Goal: Task Accomplishment & Management: Manage account settings

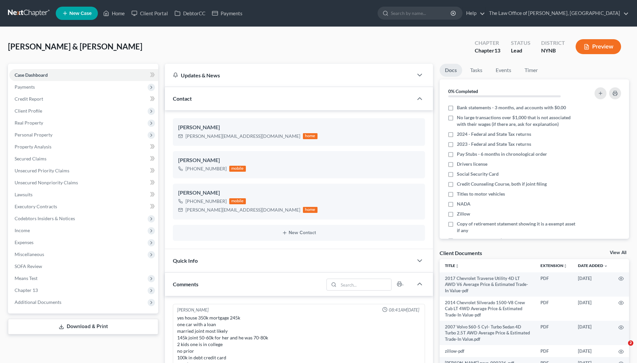
select select "0"
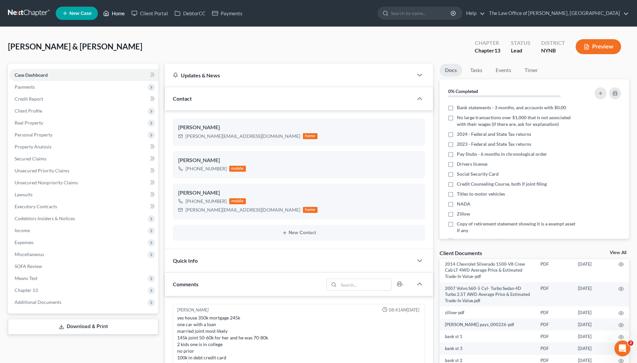
click at [121, 14] on link "Home" at bounding box center [114, 13] width 28 height 12
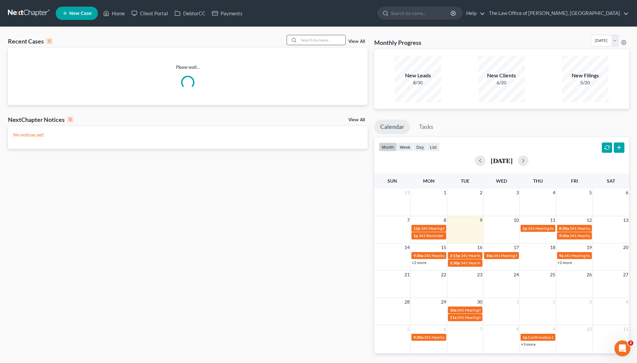
click at [318, 40] on input "search" at bounding box center [322, 40] width 46 height 10
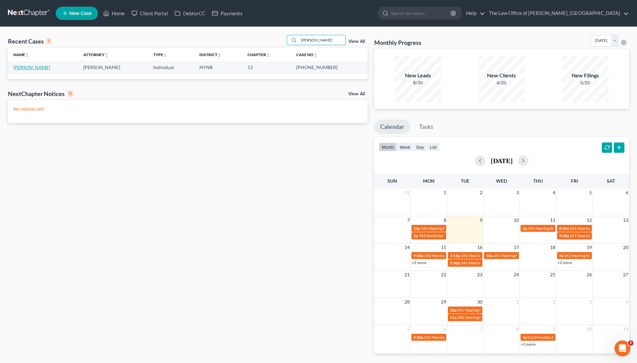
type input "[PERSON_NAME]"
click at [40, 68] on link "[PERSON_NAME]" at bounding box center [31, 67] width 37 height 6
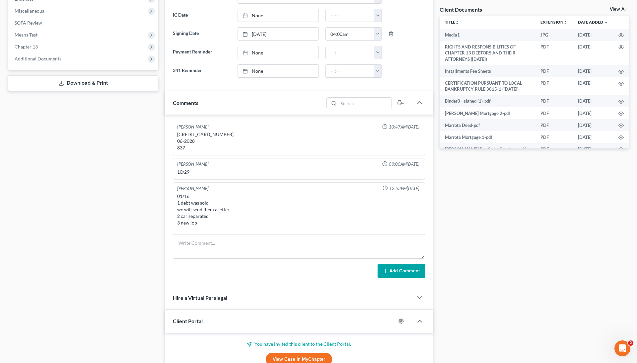
scroll to position [244, 0]
click at [252, 247] on textarea at bounding box center [299, 246] width 252 height 25
click at [192, 239] on textarea "150 revised copy of affidavit" at bounding box center [299, 246] width 252 height 25
click at [192, 242] on textarea "150 revised copy of affidavit" at bounding box center [299, 246] width 252 height 25
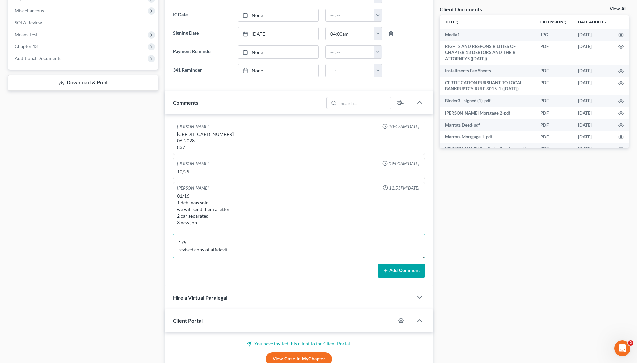
click at [244, 252] on textarea "175 revised copy of affidavit" at bounding box center [299, 246] width 252 height 25
click at [180, 243] on textarea "175 revised copy of affidavit coming" at bounding box center [299, 246] width 252 height 25
click at [261, 252] on textarea "$175 revised copy of affidavit coming" at bounding box center [299, 246] width 252 height 25
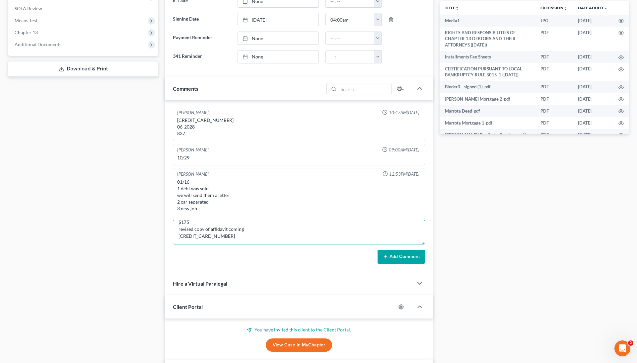
scroll to position [7, 0]
type textarea "$175 revised copy of affidavit coming 4258084543121136 7/29. 663"
click at [401, 259] on button "Add Comment" at bounding box center [401, 257] width 47 height 14
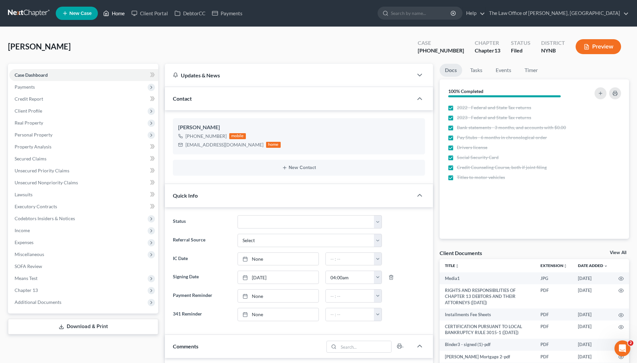
scroll to position [0, 0]
click at [117, 16] on link "Home" at bounding box center [114, 13] width 28 height 12
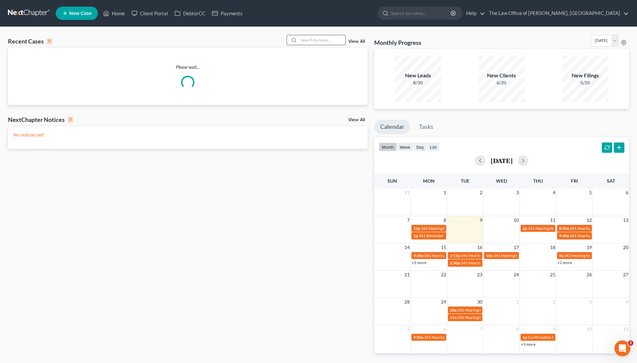
click at [320, 43] on input "search" at bounding box center [322, 40] width 46 height 10
paste input "[PERSON_NAME]"
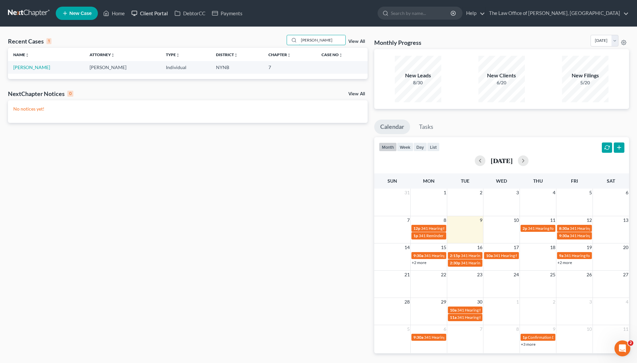
type input "[PERSON_NAME]"
click at [157, 13] on link "Client Portal" at bounding box center [149, 13] width 43 height 12
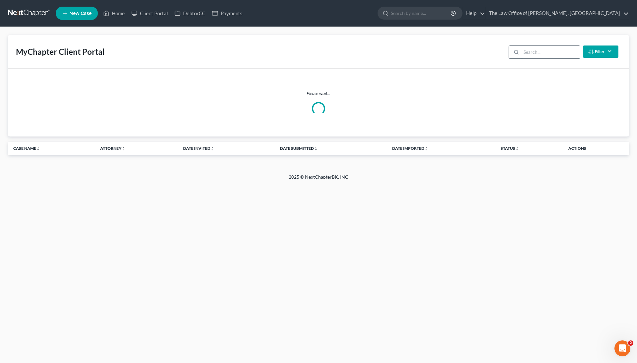
click at [544, 51] on input "search" at bounding box center [550, 52] width 59 height 13
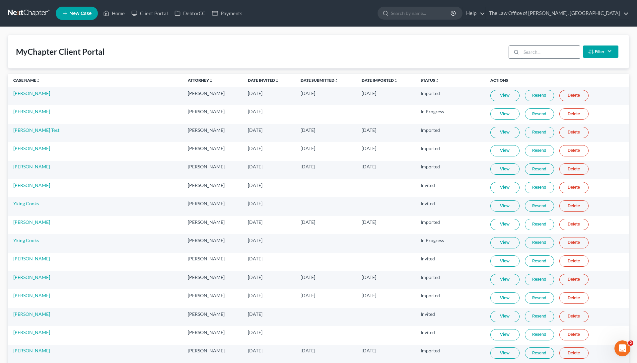
paste input "[PERSON_NAME]"
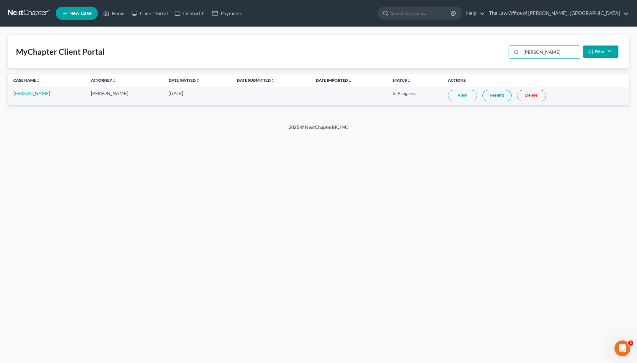
type input "[PERSON_NAME]"
click at [458, 96] on link "View" at bounding box center [462, 95] width 29 height 11
click at [43, 91] on link "[PERSON_NAME]" at bounding box center [31, 93] width 37 height 6
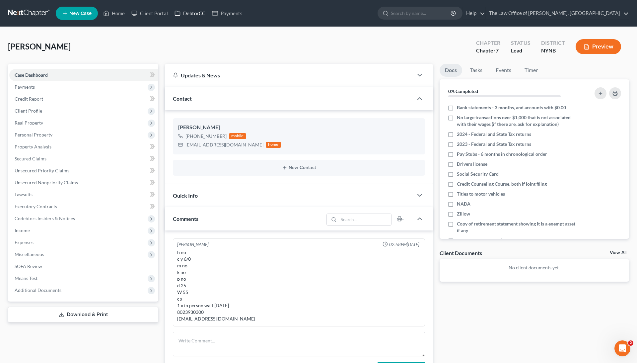
click at [197, 12] on link "DebtorCC" at bounding box center [190, 13] width 38 height 12
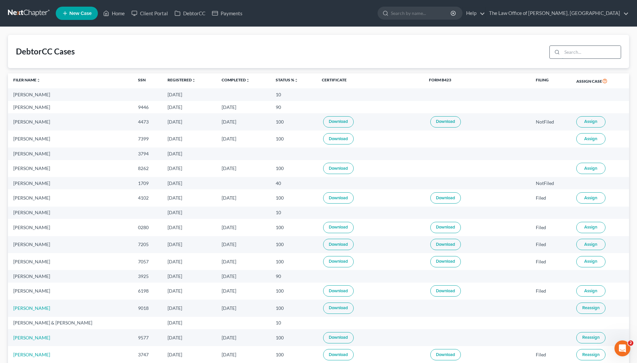
click at [582, 53] on input "search" at bounding box center [591, 52] width 59 height 13
paste input "[PERSON_NAME]"
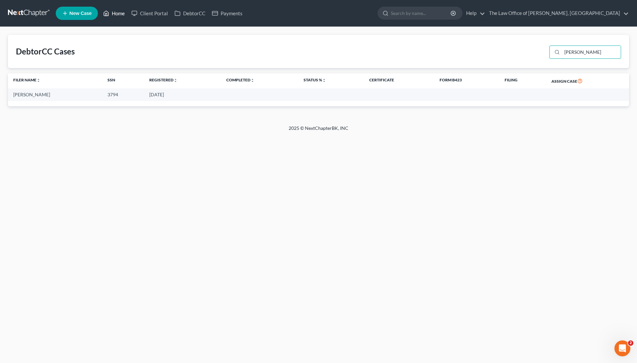
type input "[PERSON_NAME]"
click at [117, 10] on link "Home" at bounding box center [114, 13] width 28 height 12
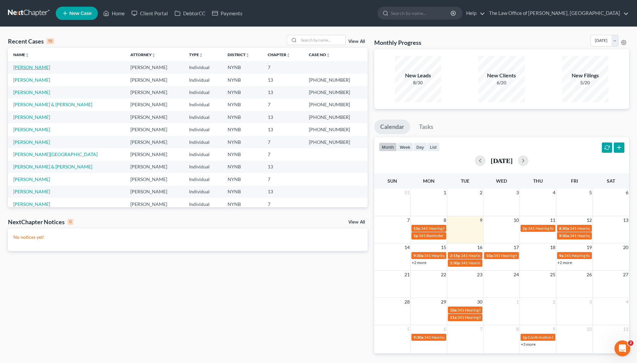
click at [38, 68] on link "[PERSON_NAME]" at bounding box center [31, 67] width 37 height 6
select select "0"
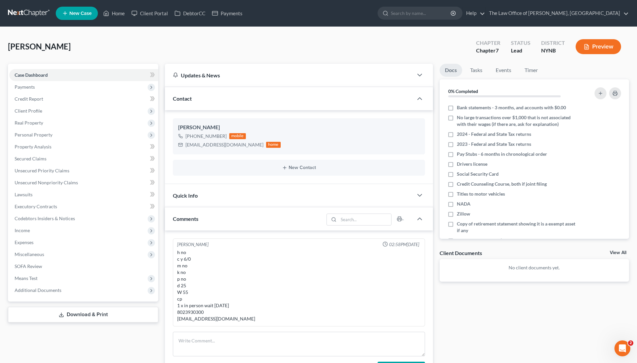
scroll to position [313, 0]
click at [613, 252] on link "View All" at bounding box center [618, 252] width 17 height 5
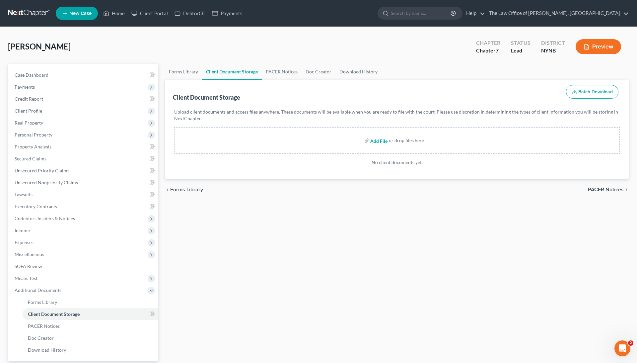
click at [381, 144] on input "file" at bounding box center [378, 140] width 16 height 12
type input "C:\fakepath\2023 w2.pdf"
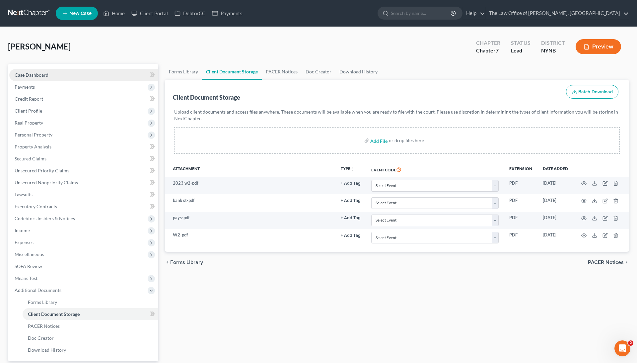
click at [49, 75] on link "Case Dashboard" at bounding box center [83, 75] width 149 height 12
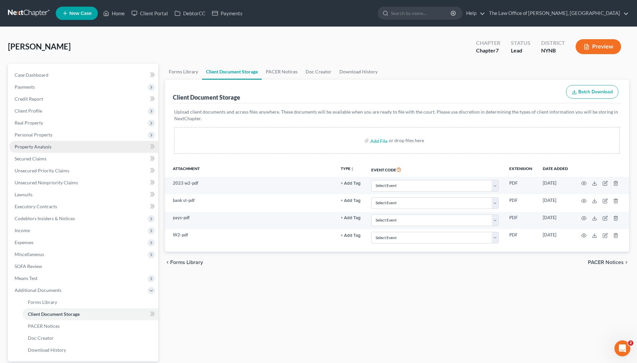
select select "0"
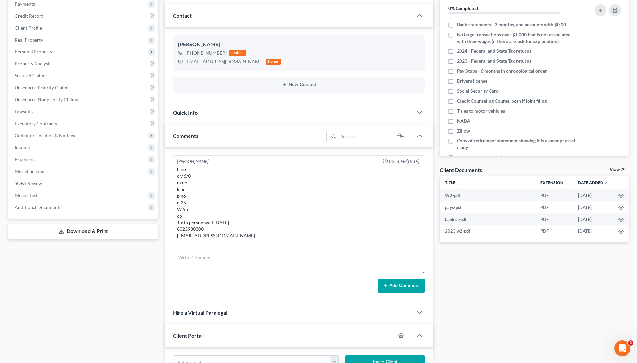
scroll to position [83, 0]
click at [457, 129] on label "Zillow" at bounding box center [463, 130] width 13 height 7
click at [460, 129] on input "Zillow" at bounding box center [462, 129] width 4 height 4
checkbox input "true"
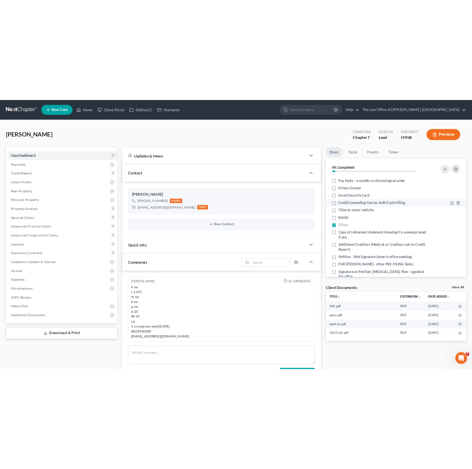
scroll to position [0, 0]
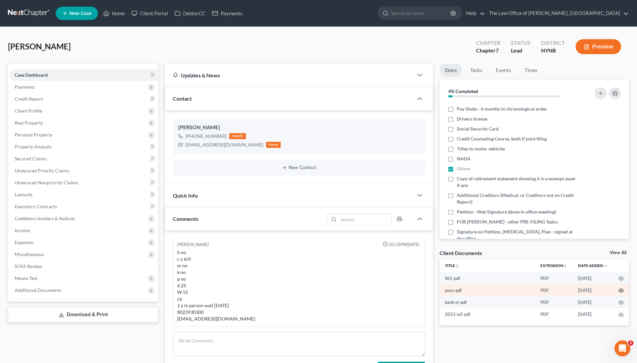
click at [622, 288] on icon "button" at bounding box center [621, 290] width 5 height 5
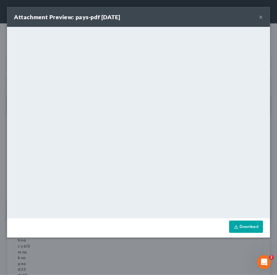
scroll to position [45, 0]
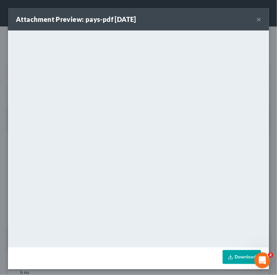
click at [259, 18] on button "×" at bounding box center [259, 19] width 5 height 8
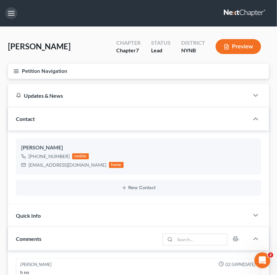
click at [11, 14] on button "button" at bounding box center [11, 13] width 12 height 12
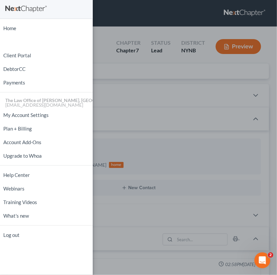
click at [160, 120] on div "Home New Case Client Portal DebtorCC Payments The Law Office of [PERSON_NAME], …" at bounding box center [138, 137] width 277 height 275
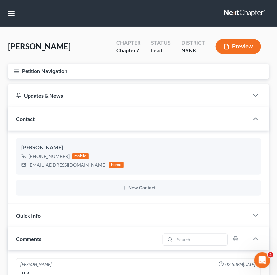
click at [83, 71] on button "Petition Navigation" at bounding box center [139, 71] width 262 height 15
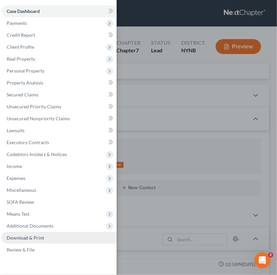
click at [30, 235] on span "Download & Print" at bounding box center [26, 238] width 38 height 6
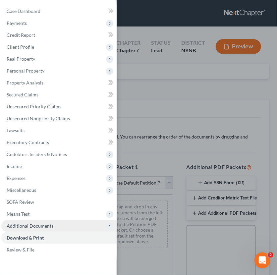
click at [37, 223] on span "Additional Documents" at bounding box center [30, 226] width 47 height 6
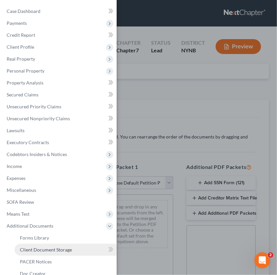
click at [41, 247] on span "Client Document Storage" at bounding box center [46, 250] width 52 height 6
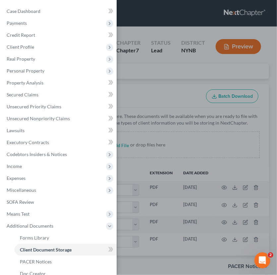
click at [142, 136] on div "Case Dashboard Payments Invoices Payments Payments Credit Report Client Profile" at bounding box center [138, 137] width 277 height 275
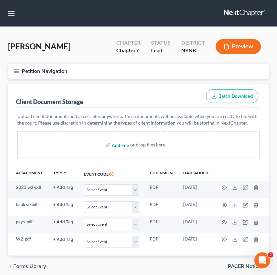
click at [113, 146] on input "file" at bounding box center [120, 145] width 16 height 12
type input "C:\fakepath\Screen Shot [DATE] 11.25.01 AM.png"
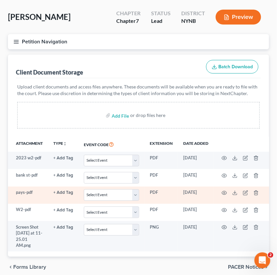
scroll to position [41, 0]
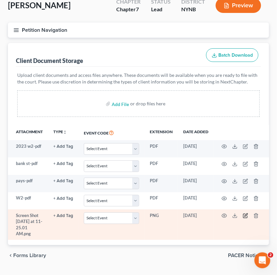
click at [244, 215] on icon "button" at bounding box center [246, 216] width 4 height 4
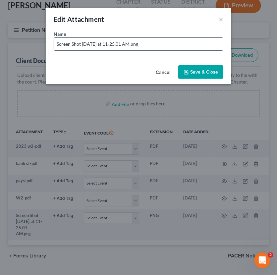
click at [109, 48] on input "Screen Shot [DATE] at 11-25.01 AM.png" at bounding box center [138, 44] width 169 height 13
click at [108, 48] on input "Screen Shot [DATE] at 11-25.01 AM.png" at bounding box center [138, 44] width 169 height 13
type input "average pays"
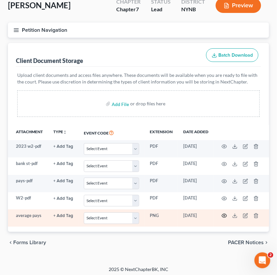
click at [224, 215] on icon "button" at bounding box center [224, 215] width 5 height 5
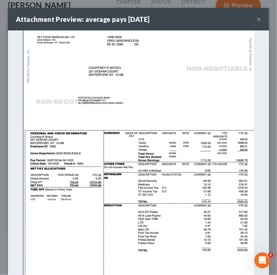
click at [259, 20] on button "×" at bounding box center [259, 19] width 5 height 8
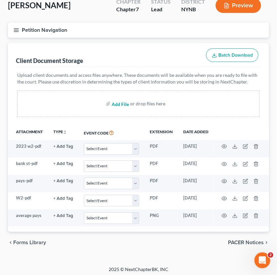
click at [120, 103] on input "file" at bounding box center [120, 104] width 16 height 12
type input "C:\fakepath\[PERSON_NAME] [PERSON_NAME] pay.pdf"
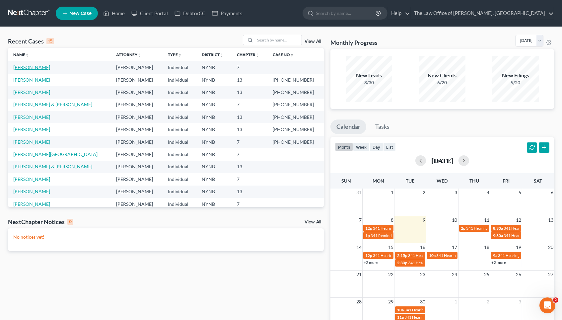
click at [38, 65] on link "[PERSON_NAME]" at bounding box center [31, 67] width 37 height 6
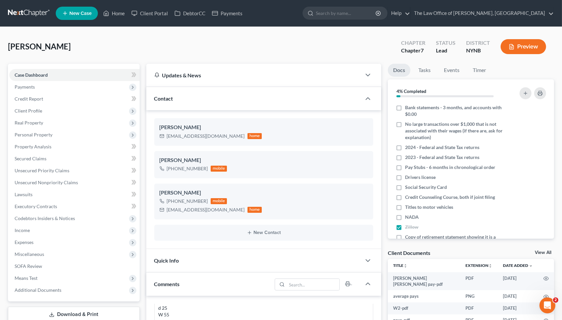
scroll to position [343, 0]
click at [547, 253] on link "View All" at bounding box center [543, 252] width 17 height 5
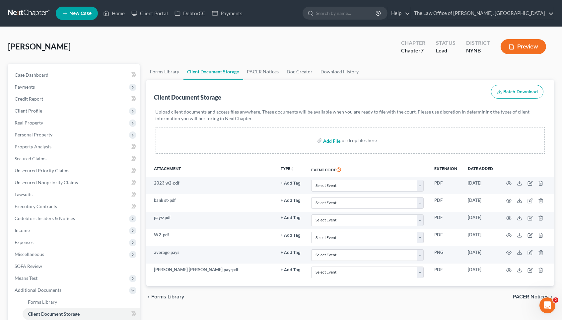
click at [334, 139] on input "file" at bounding box center [331, 140] width 16 height 12
type input "C:\fakepath\ID SSC.pdf"
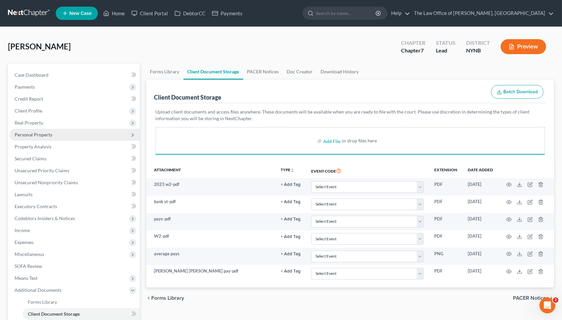
click at [48, 134] on span "Personal Property" at bounding box center [34, 135] width 38 height 6
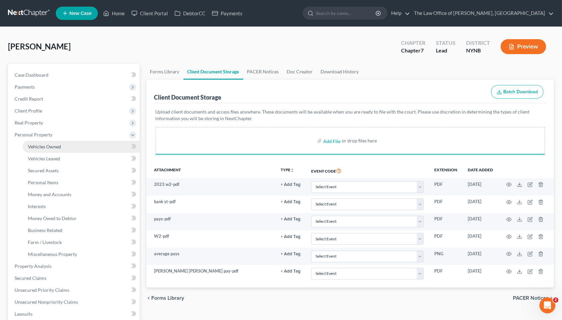
click at [55, 144] on span "Vehicles Owned" at bounding box center [44, 147] width 33 height 6
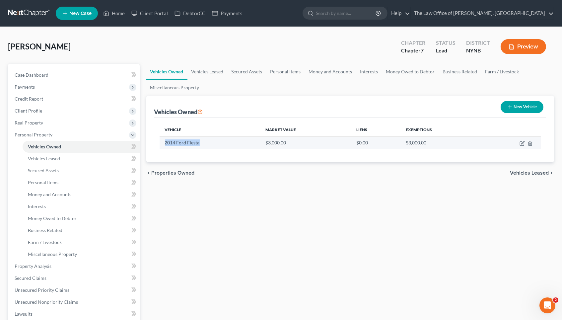
drag, startPoint x: 207, startPoint y: 141, endPoint x: 161, endPoint y: 143, distance: 45.9
click at [161, 143] on td "2014 Ford Fiesta" at bounding box center [210, 142] width 101 height 13
click at [238, 168] on div "chevron_left Properties Owned Vehicles Leased chevron_right" at bounding box center [350, 172] width 408 height 21
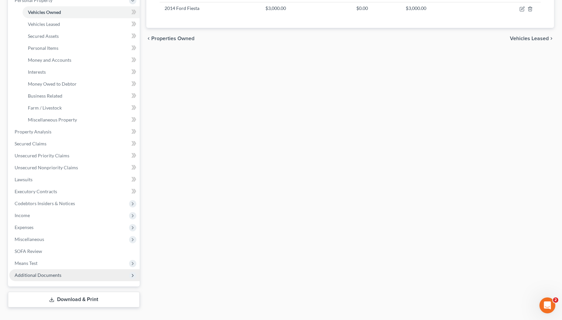
click at [53, 269] on span "Additional Documents" at bounding box center [74, 275] width 130 height 12
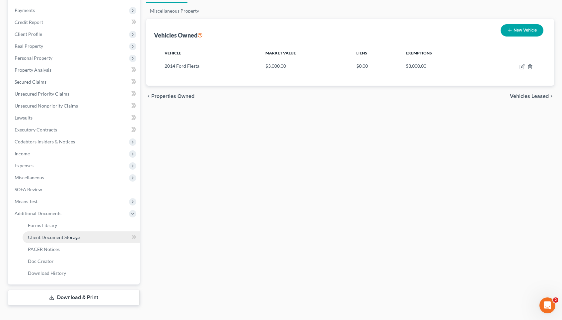
click at [68, 234] on span "Client Document Storage" at bounding box center [54, 237] width 52 height 6
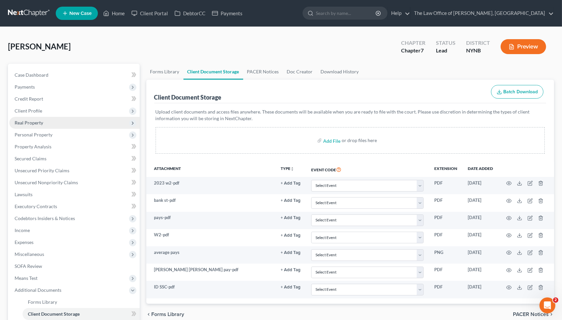
click at [59, 119] on span "Real Property" at bounding box center [74, 123] width 130 height 12
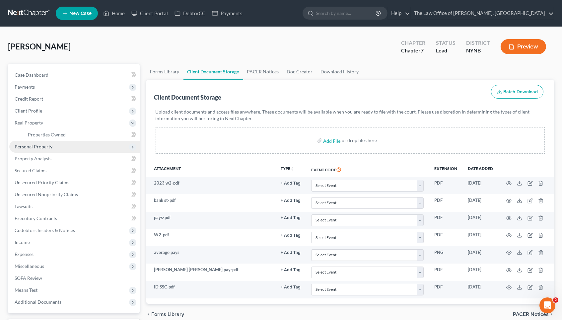
click at [59, 141] on span "Personal Property" at bounding box center [74, 147] width 130 height 12
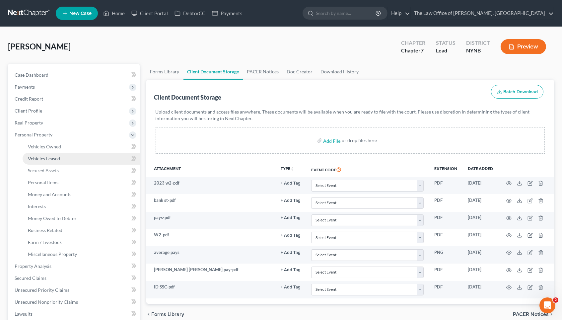
click at [60, 153] on link "Vehicles Leased" at bounding box center [81, 159] width 117 height 12
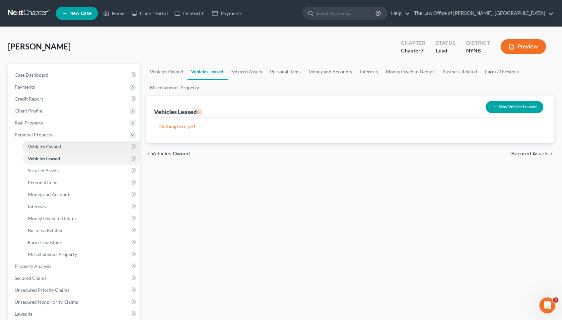
click at [80, 144] on link "Vehicles Owned" at bounding box center [81, 147] width 117 height 12
